Goal: Task Accomplishment & Management: Manage account settings

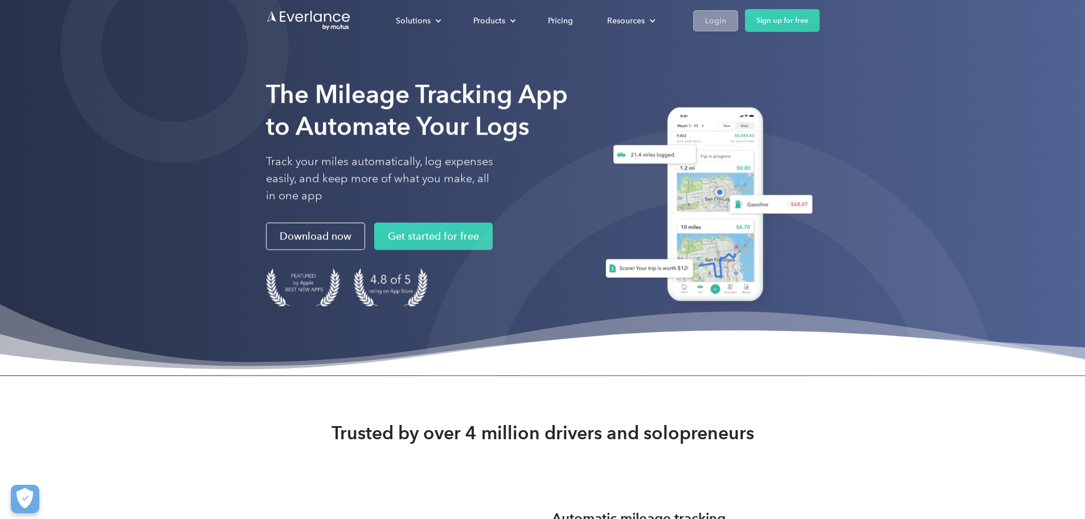
click at [726, 24] on div "Login" at bounding box center [715, 21] width 21 height 14
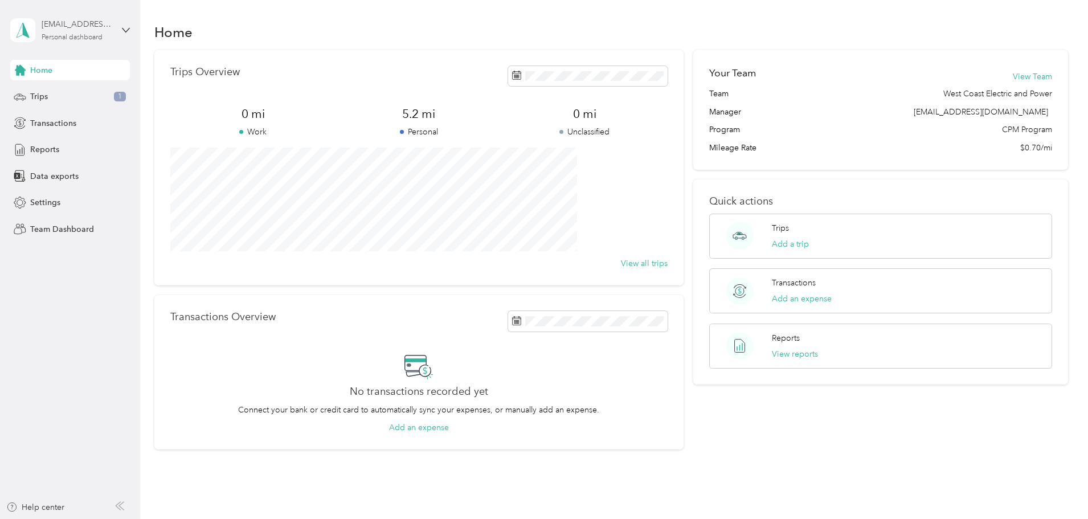
click at [60, 35] on div "Personal dashboard" at bounding box center [72, 37] width 61 height 7
click at [73, 95] on div "Team dashboard" at bounding box center [50, 94] width 61 height 12
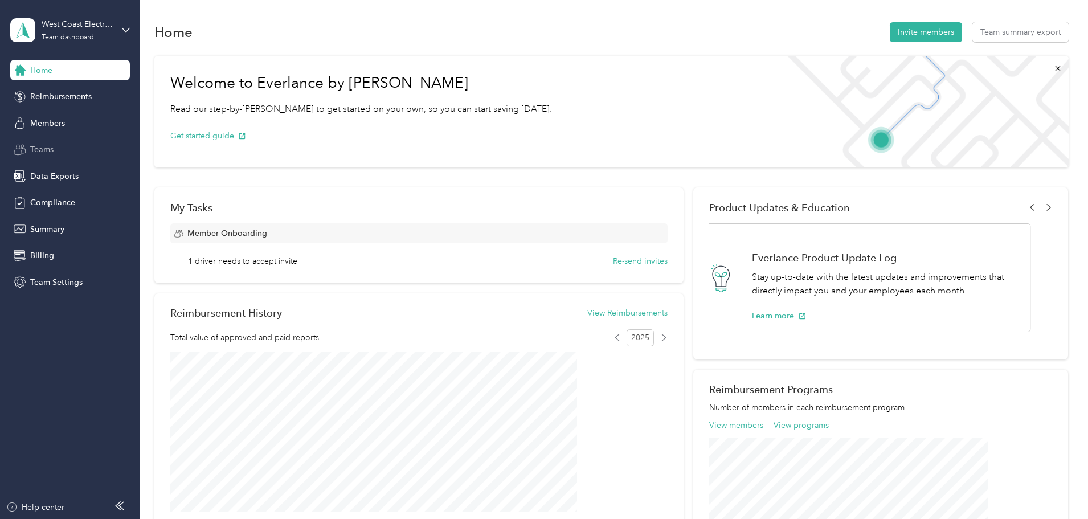
click at [57, 142] on div "Teams" at bounding box center [70, 150] width 120 height 20
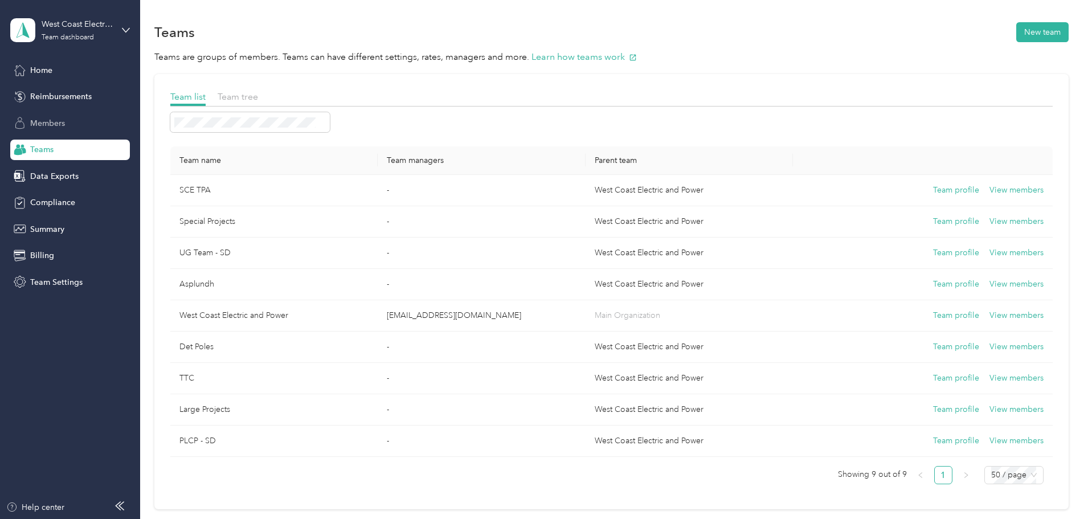
click at [59, 116] on div "Members" at bounding box center [70, 123] width 120 height 20
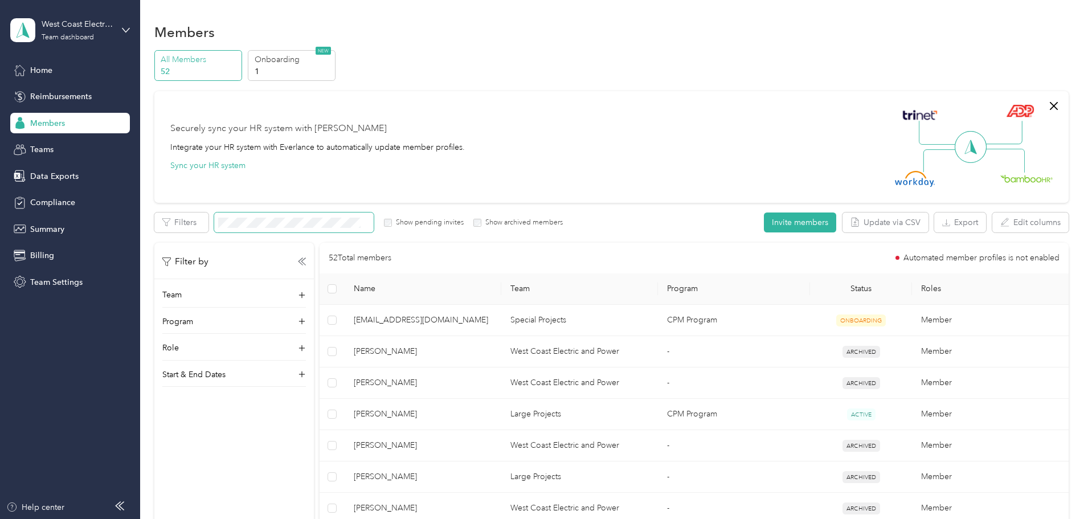
click at [374, 215] on span at bounding box center [293, 222] width 159 height 20
click at [764, 220] on button "Invite members" at bounding box center [800, 222] width 72 height 20
